Goal: Task Accomplishment & Management: Manage account settings

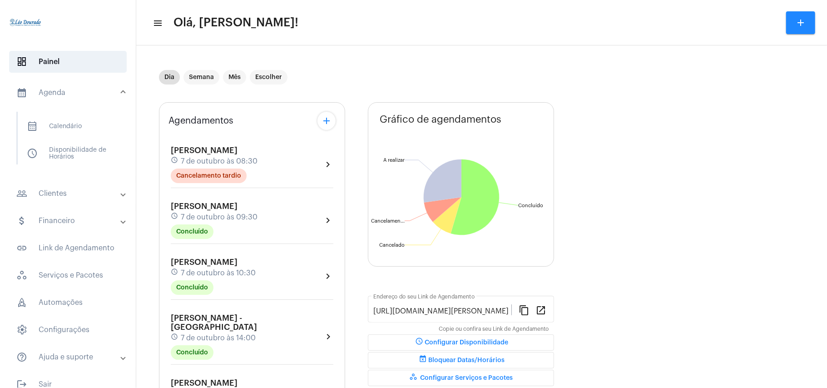
scroll to position [387, 0]
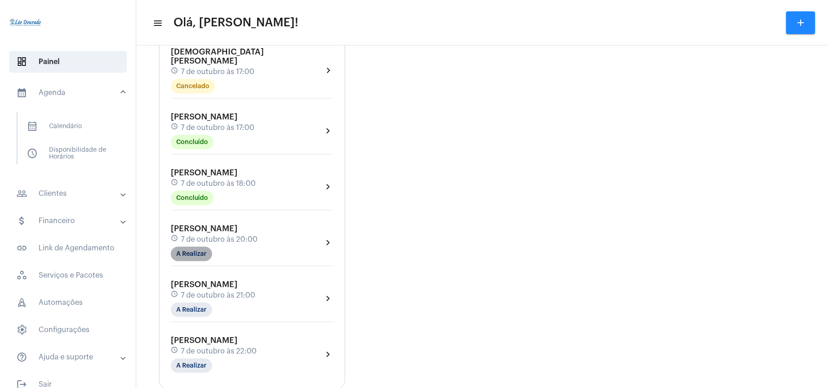
drag, startPoint x: 0, startPoint y: 0, endPoint x: 182, endPoint y: 229, distance: 292.5
click at [182, 247] on mat-chip "A Realizar" at bounding box center [191, 254] width 41 height 15
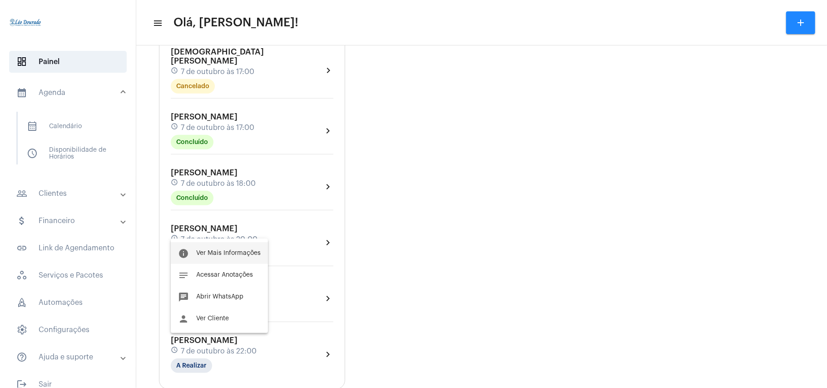
click at [213, 248] on button "info Ver Mais Informações" at bounding box center [219, 253] width 97 height 22
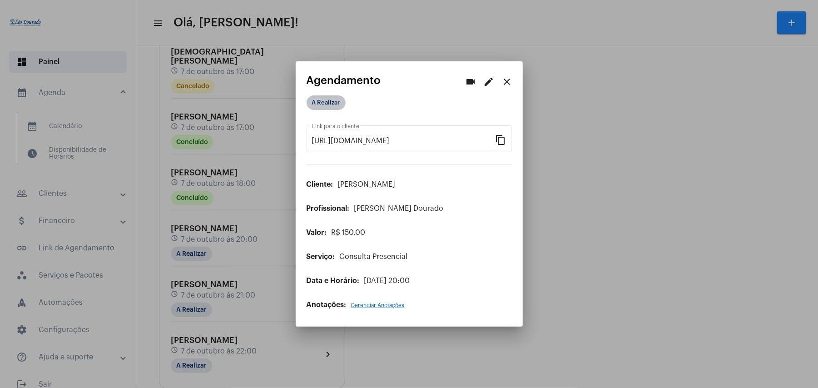
click at [320, 108] on mat-chip "A Realizar" at bounding box center [326, 102] width 39 height 15
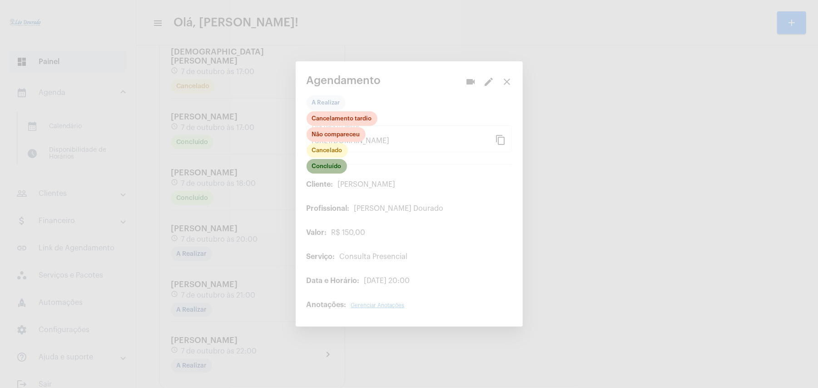
click at [333, 167] on mat-chip "Concluído" at bounding box center [327, 166] width 40 height 15
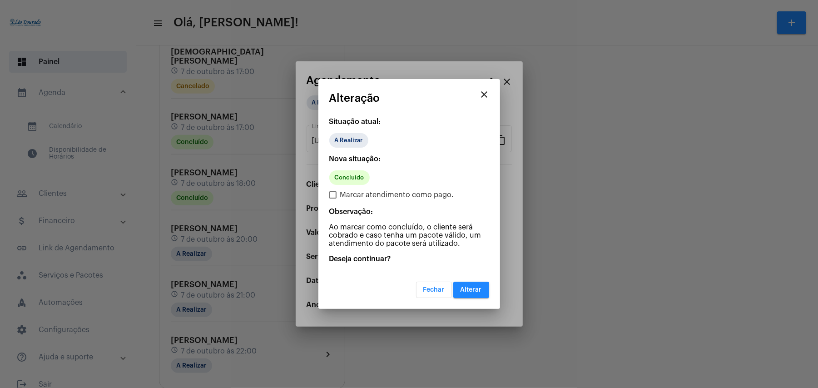
click at [361, 194] on span "Marcar atendimento como pago." at bounding box center [397, 194] width 114 height 11
click at [333, 198] on input "Marcar atendimento como pago." at bounding box center [332, 198] width 0 height 0
checkbox input "true"
click at [481, 291] on span "Alterar" at bounding box center [470, 290] width 21 height 6
